Goal: Task Accomplishment & Management: Use online tool/utility

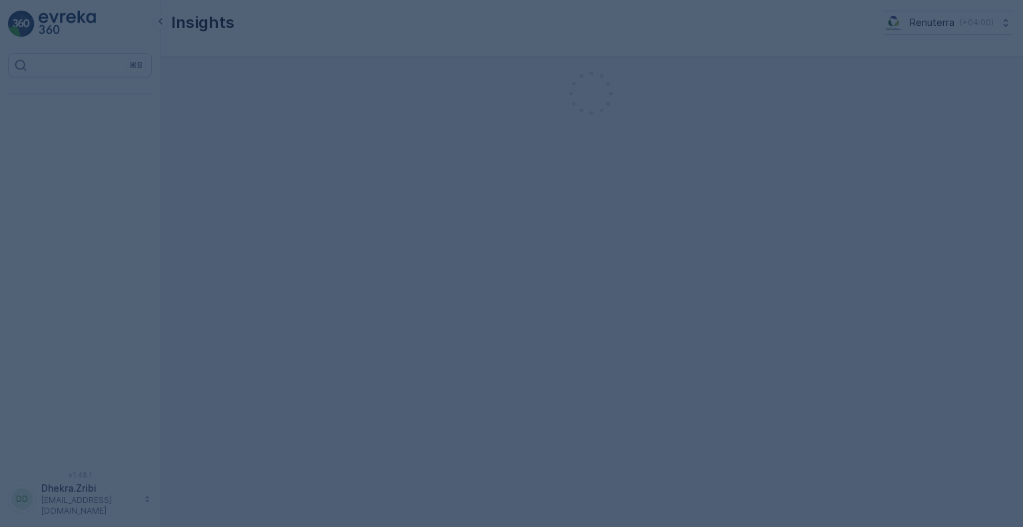
scroll to position [6603, 0]
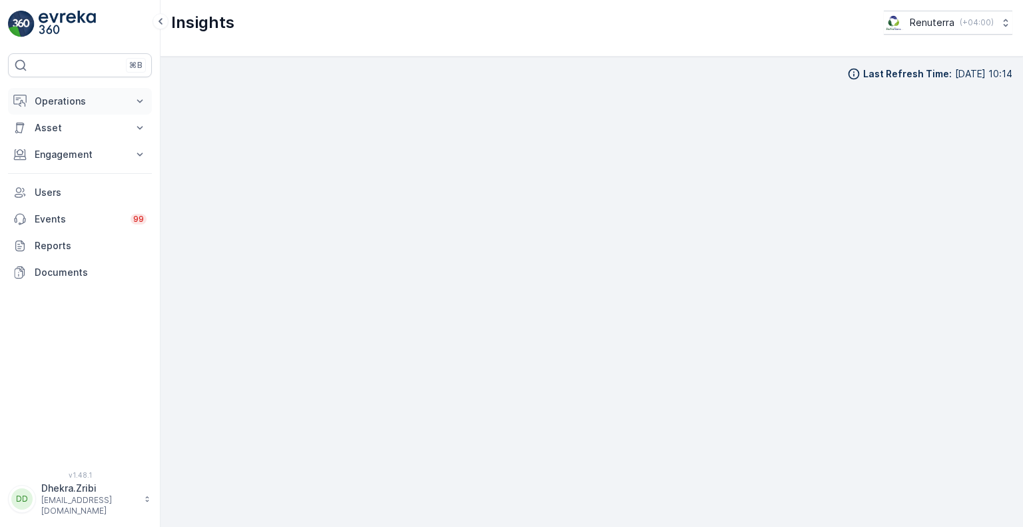
click at [113, 99] on p "Operations" at bounding box center [80, 101] width 91 height 13
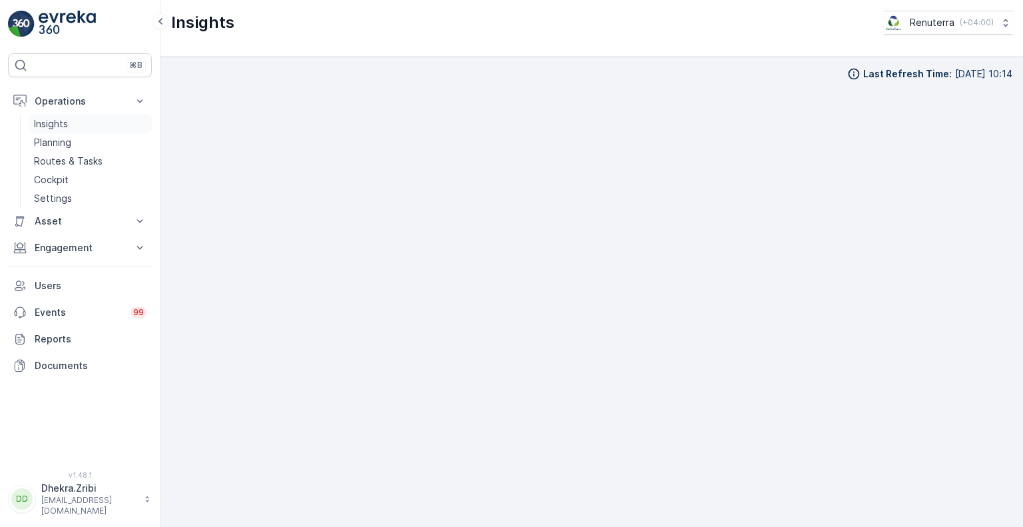
click at [64, 127] on p "Insights" at bounding box center [51, 123] width 34 height 13
click at [71, 68] on div "⌘B" at bounding box center [80, 65] width 144 height 24
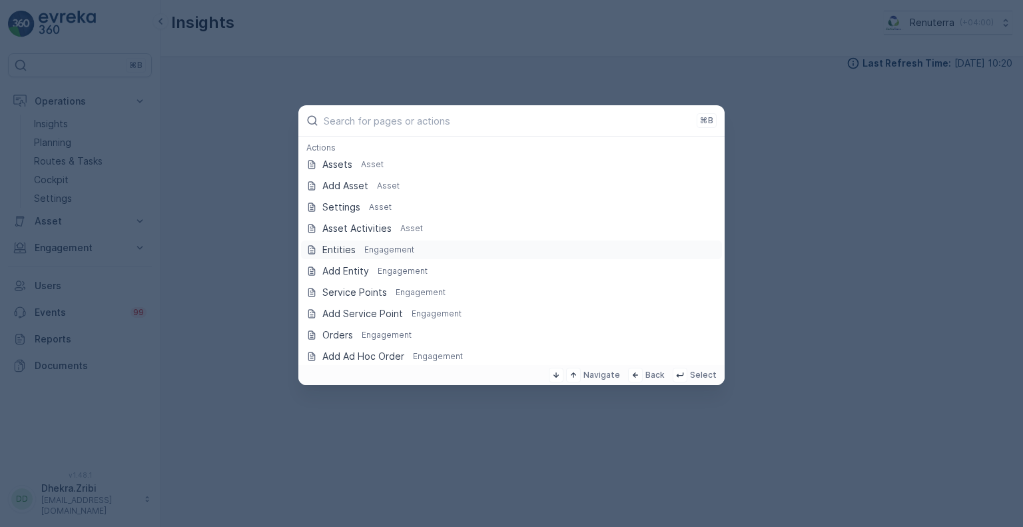
click at [352, 254] on p "Entities" at bounding box center [338, 249] width 33 height 13
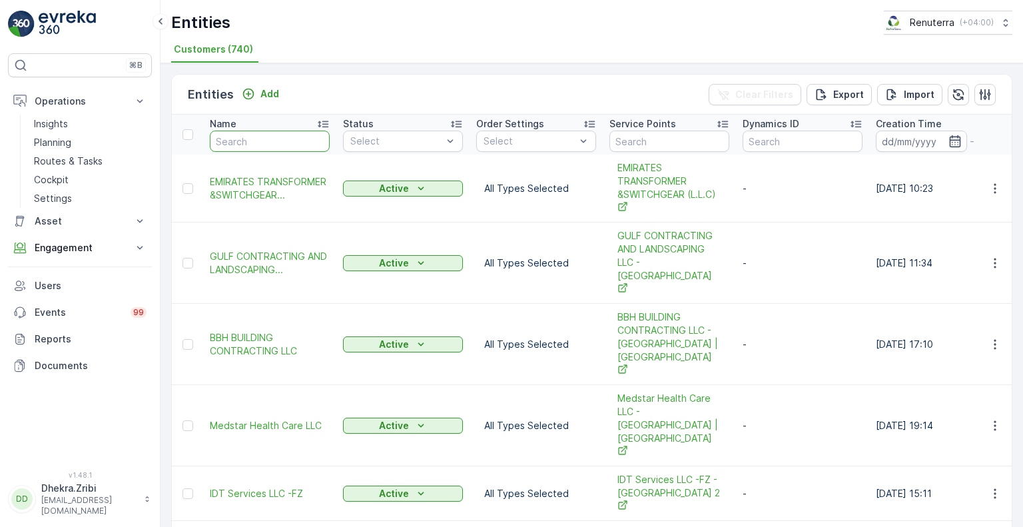
click at [270, 137] on input "text" at bounding box center [270, 141] width 120 height 21
paste input "EXPRESS VETERINARY CLINIC"
type input "EXPRESS VETERINARY CLINIC"
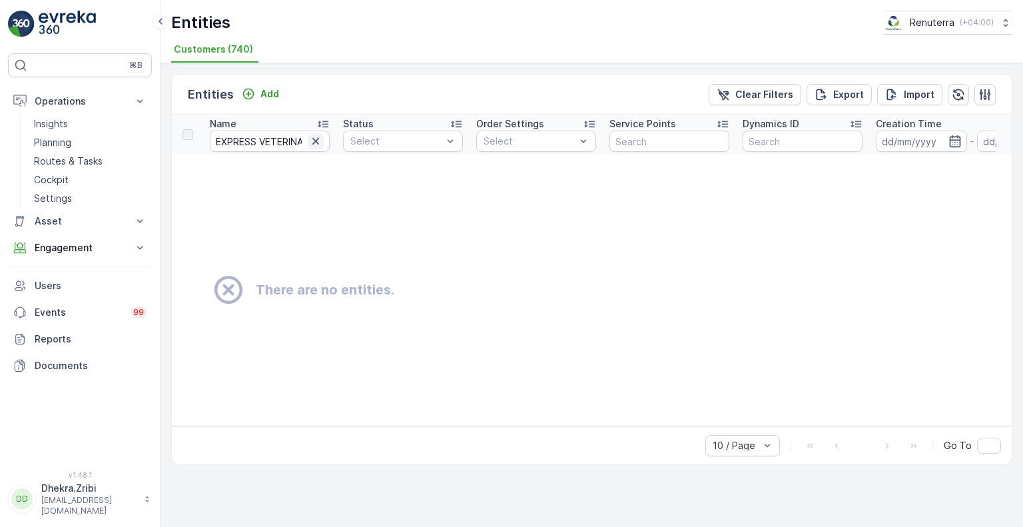
click at [319, 139] on icon "button" at bounding box center [315, 141] width 13 height 13
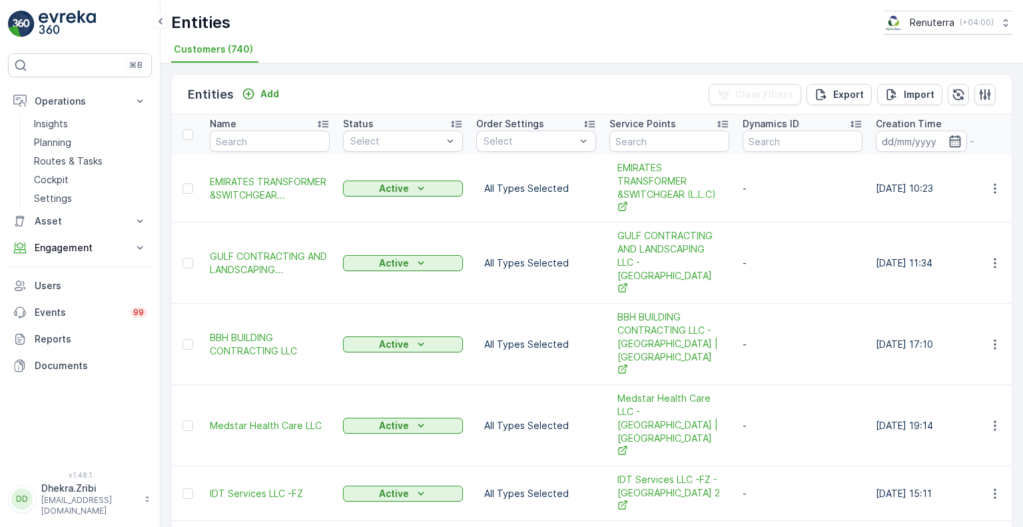
click at [166, 370] on div "Entities Add Clear Filters Export Import Name Status Select Order Settings Sele…" at bounding box center [592, 295] width 862 height 464
click at [270, 139] on input "text" at bounding box center [270, 141] width 120 height 21
type input "eco"
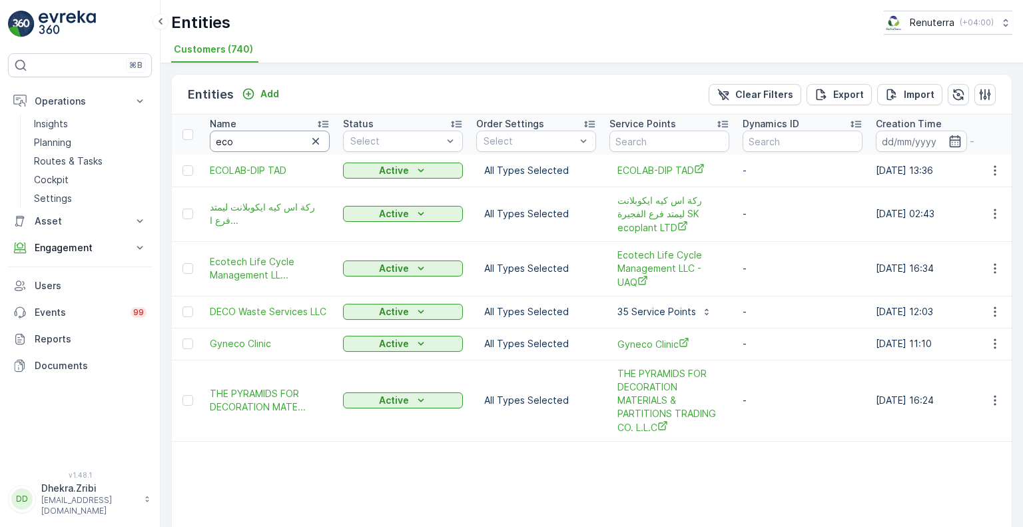
scroll to position [79, 0]
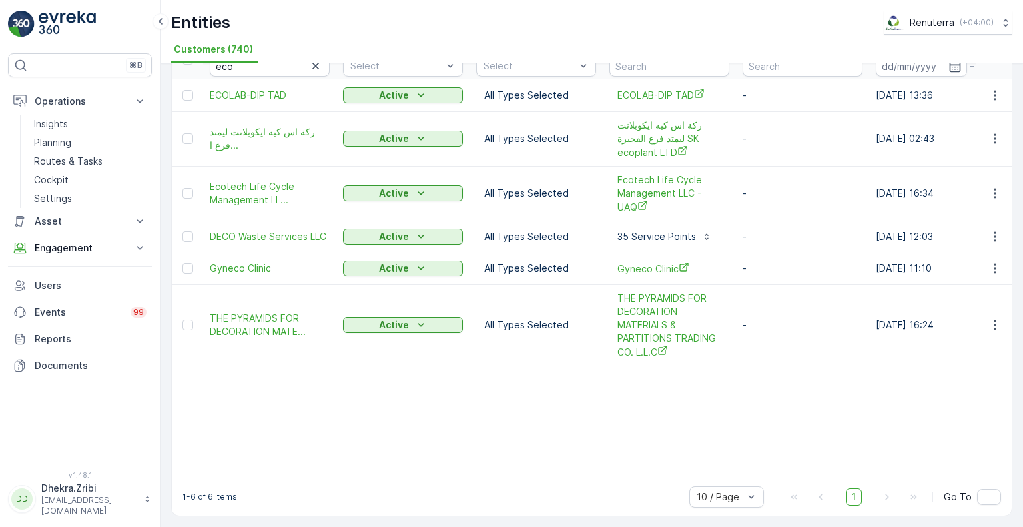
click at [161, 331] on div "Entities Add Clear Filters Export Import Name eco Status Select Order Settings …" at bounding box center [592, 295] width 862 height 464
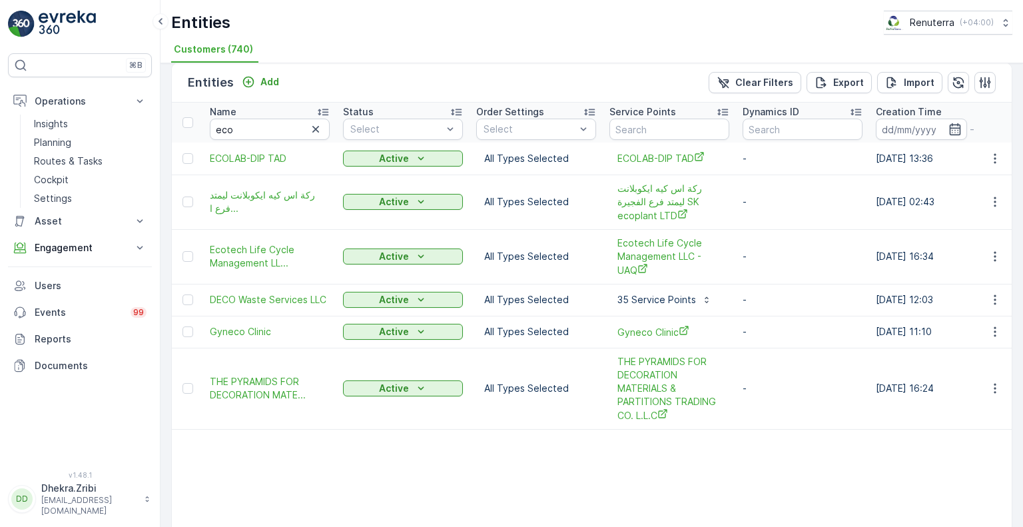
scroll to position [0, 0]
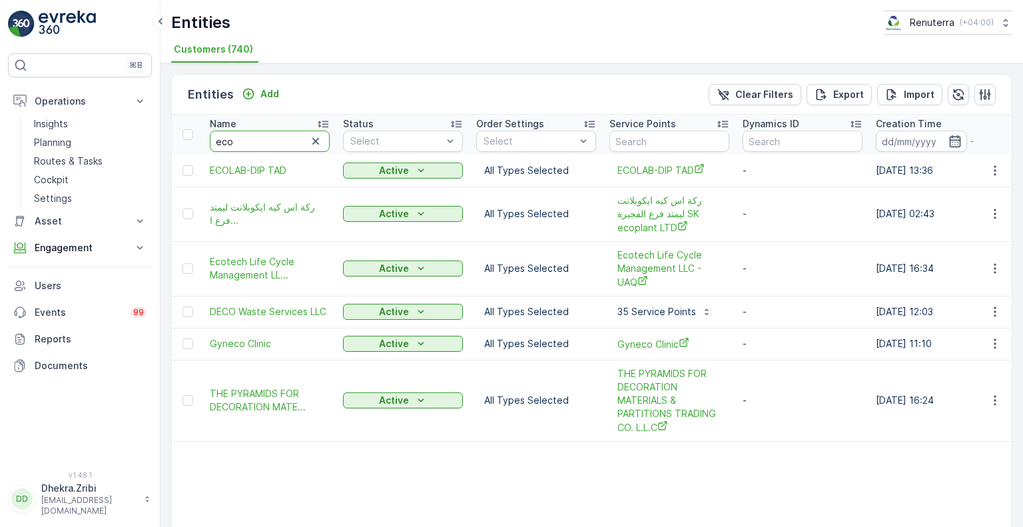
click at [264, 141] on input "eco" at bounding box center [270, 141] width 120 height 21
type input "eco"
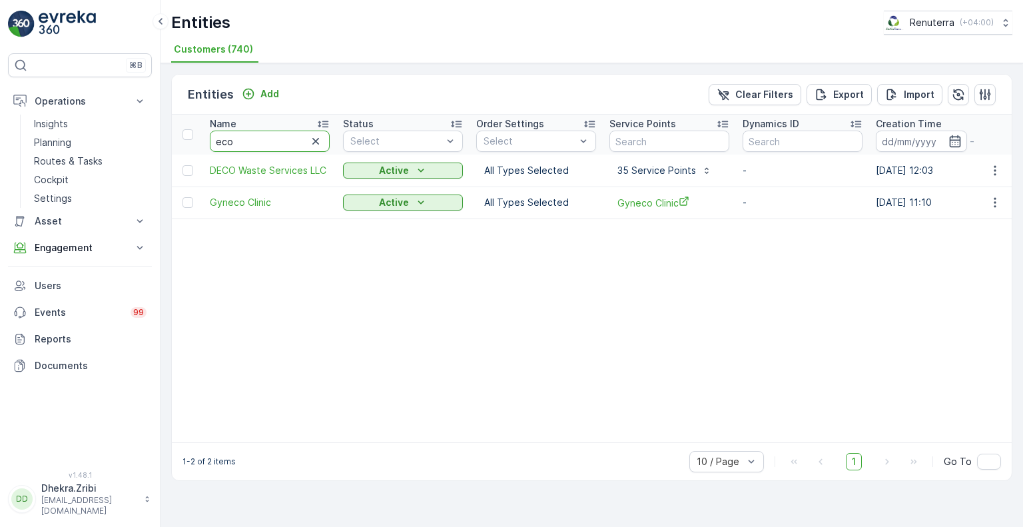
click at [264, 141] on input "eco" at bounding box center [270, 141] width 120 height 21
click at [314, 141] on icon "button" at bounding box center [315, 141] width 7 height 7
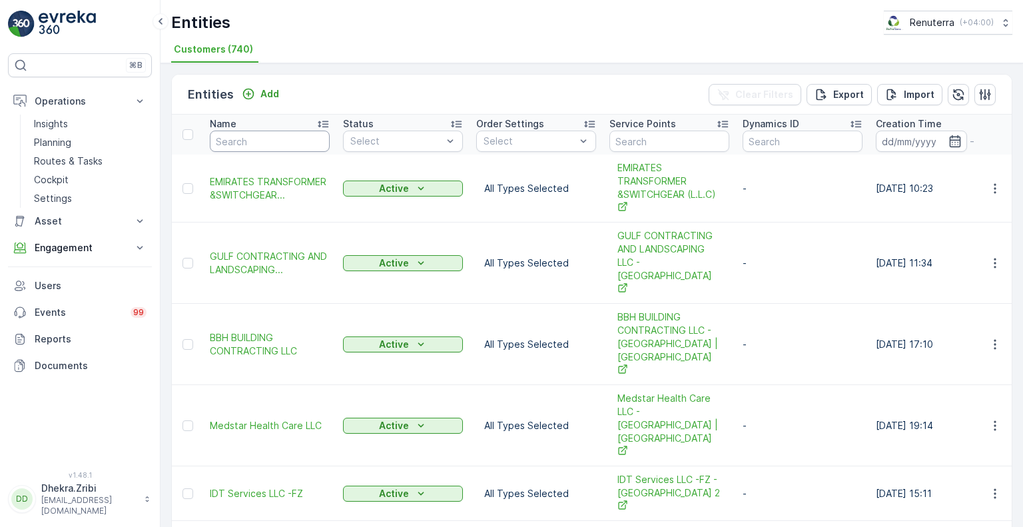
click at [267, 142] on input "text" at bounding box center [270, 141] width 120 height 21
type input "vet"
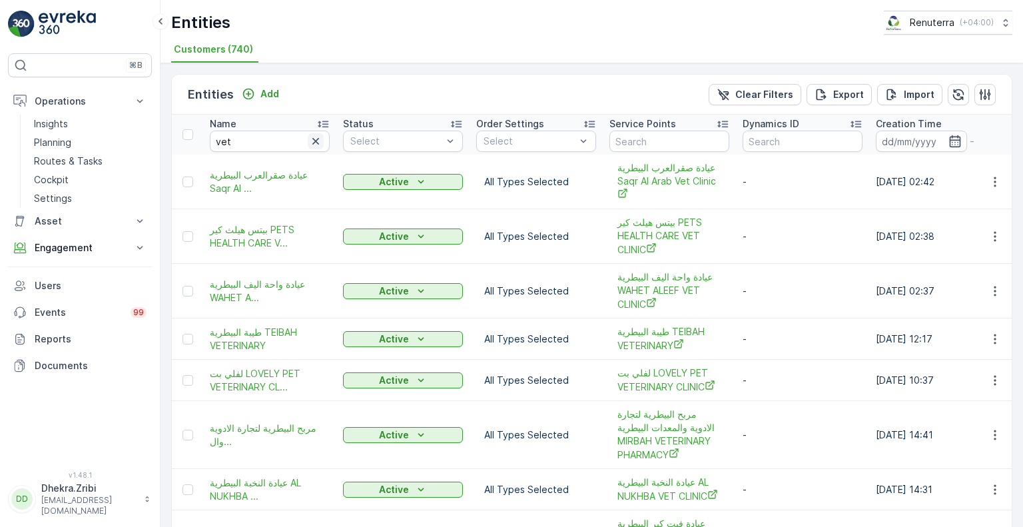
click at [318, 139] on icon "button" at bounding box center [315, 141] width 13 height 13
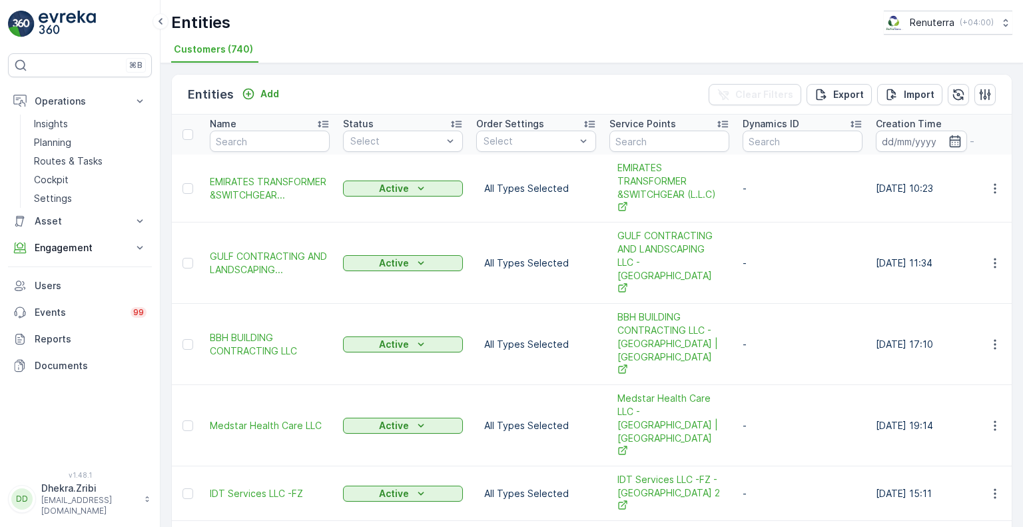
click at [216, 50] on span "Customers (740)" at bounding box center [213, 49] width 79 height 13
click at [849, 92] on p "Export" at bounding box center [848, 94] width 31 height 13
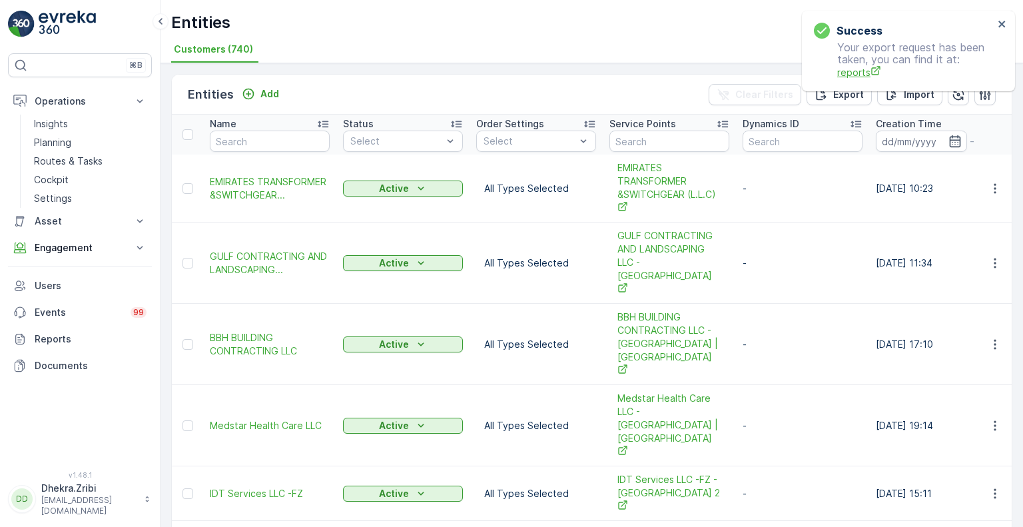
click at [860, 72] on span "reports" at bounding box center [915, 72] width 157 height 14
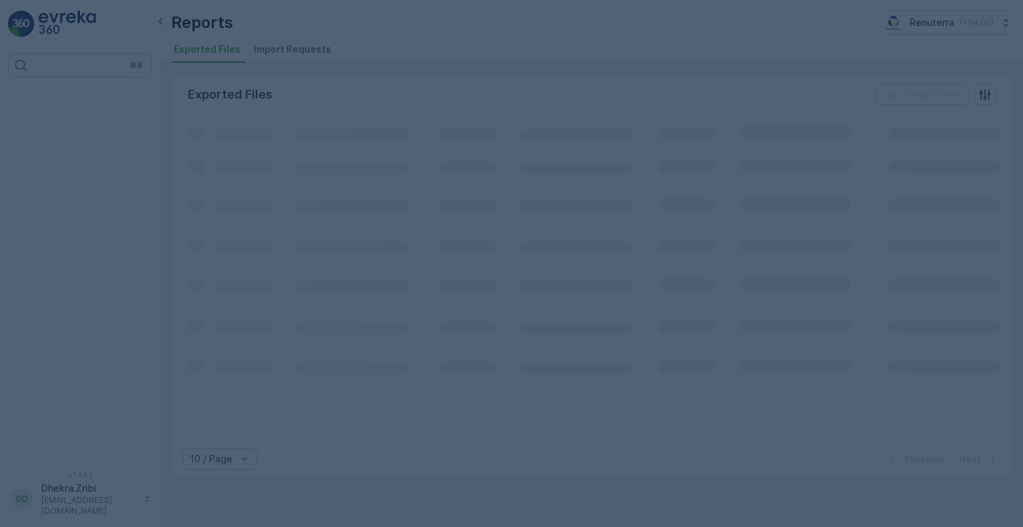
scroll to position [6603, 0]
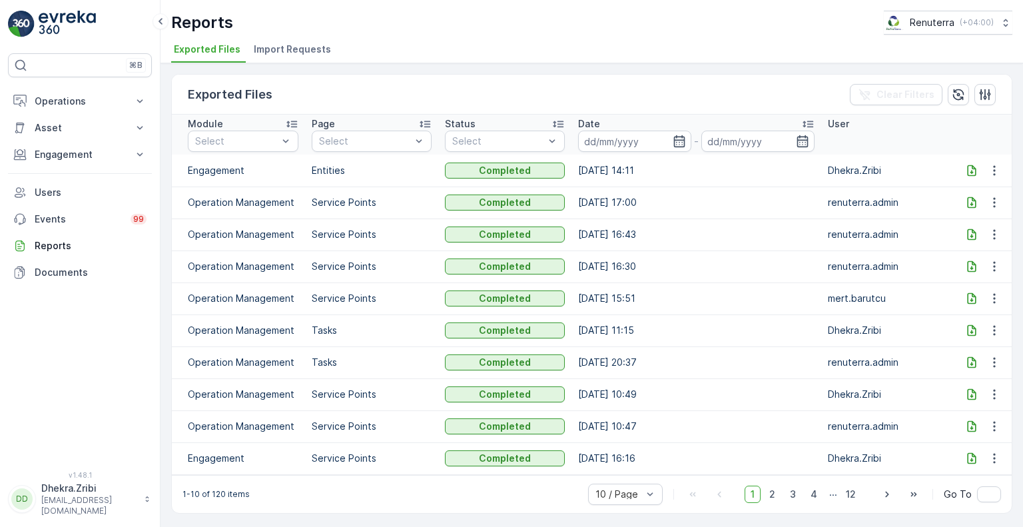
click at [927, 135] on th "User" at bounding box center [887, 135] width 133 height 40
click at [995, 198] on icon "button" at bounding box center [994, 202] width 13 height 13
click at [996, 170] on icon "button" at bounding box center [994, 170] width 13 height 13
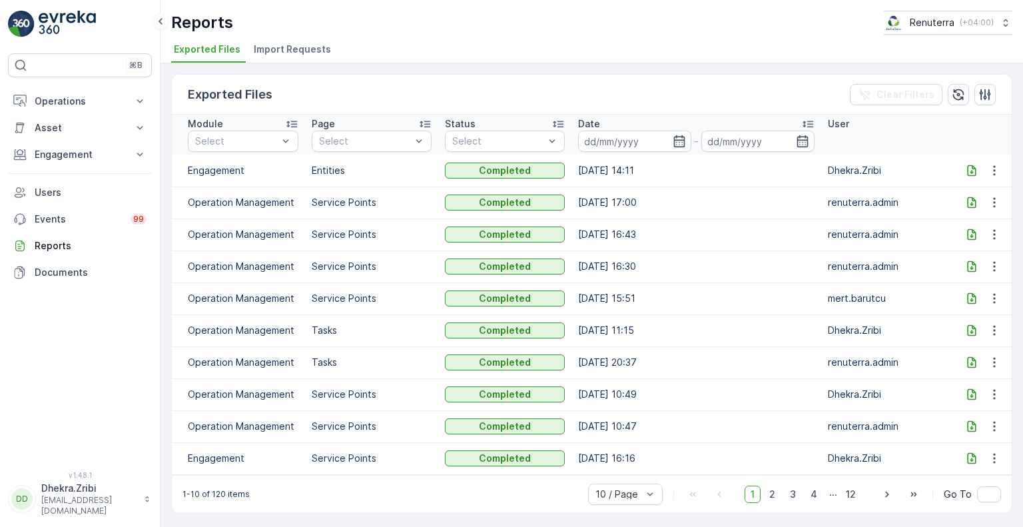
click at [1012, 222] on div "Exported Files Clear Filters Module Select Page Select Status Select Date - Use…" at bounding box center [592, 295] width 862 height 464
click at [301, 43] on span "Import Requests" at bounding box center [292, 49] width 77 height 13
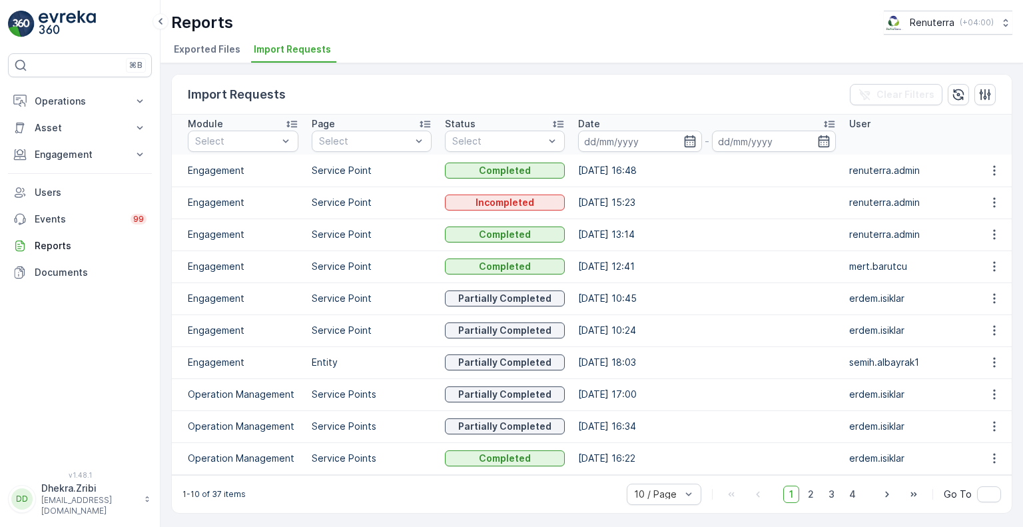
click at [208, 51] on span "Exported Files" at bounding box center [207, 49] width 67 height 13
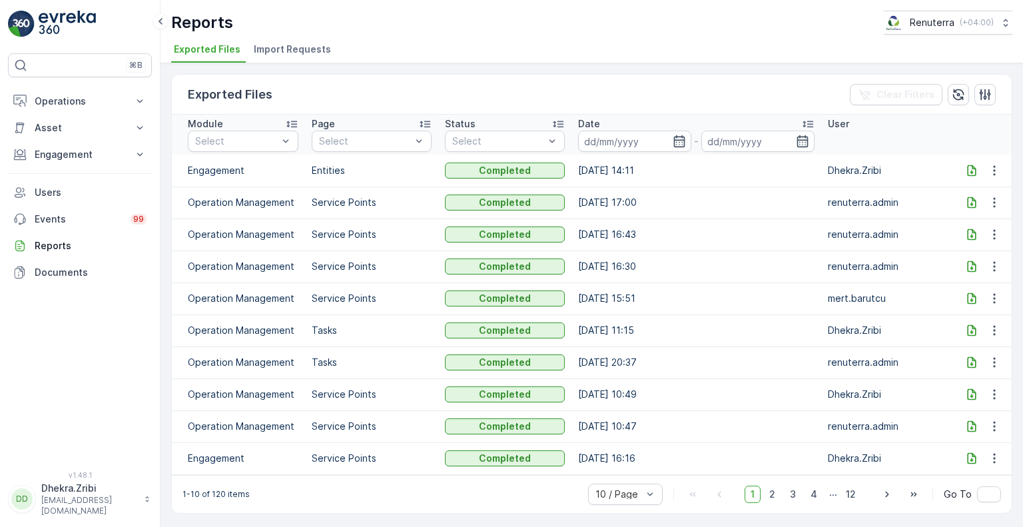
click at [967, 165] on icon at bounding box center [971, 170] width 13 height 13
